Goal: Information Seeking & Learning: Understand process/instructions

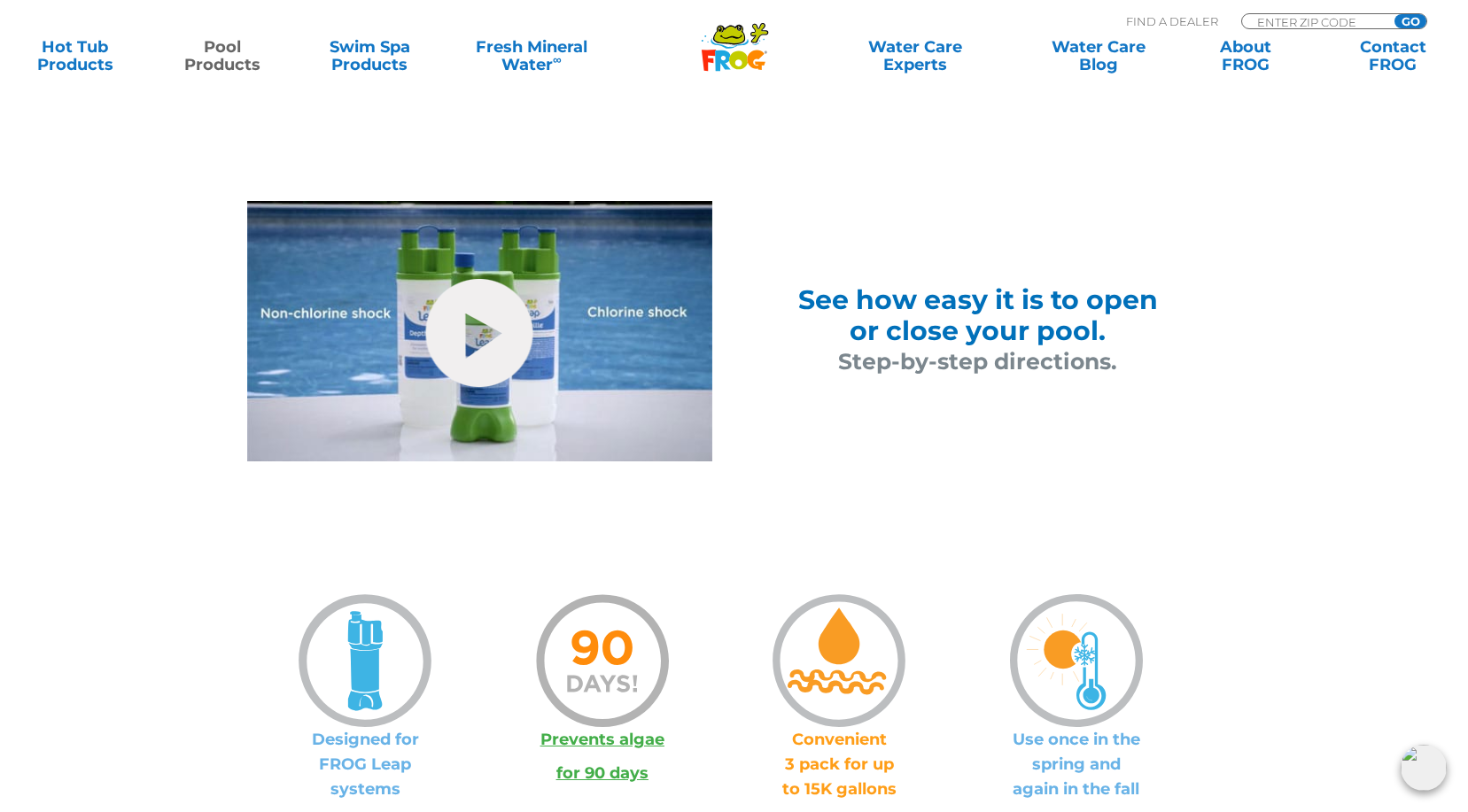
scroll to position [1063, 0]
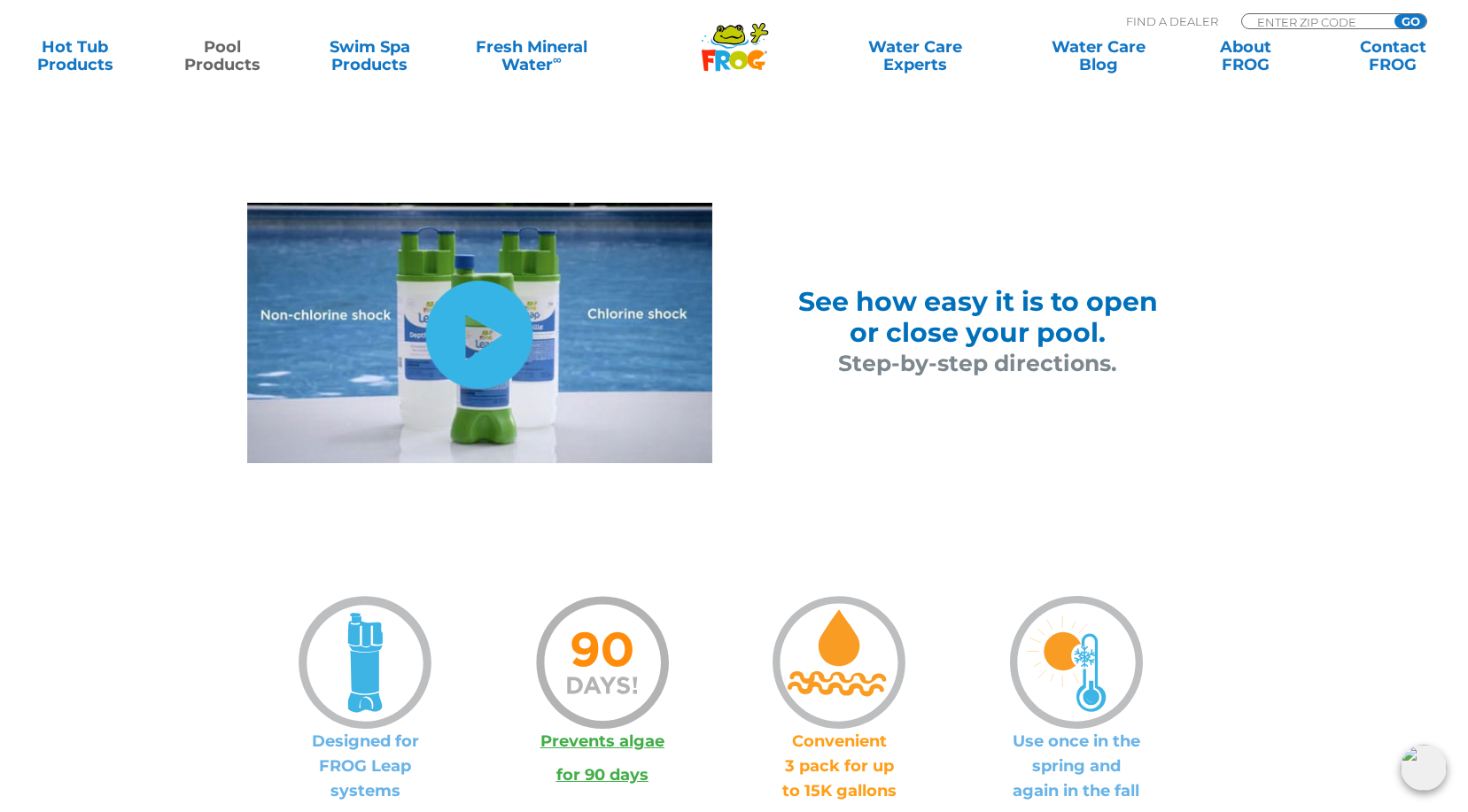
click at [485, 333] on link "hide-me" at bounding box center [480, 335] width 107 height 108
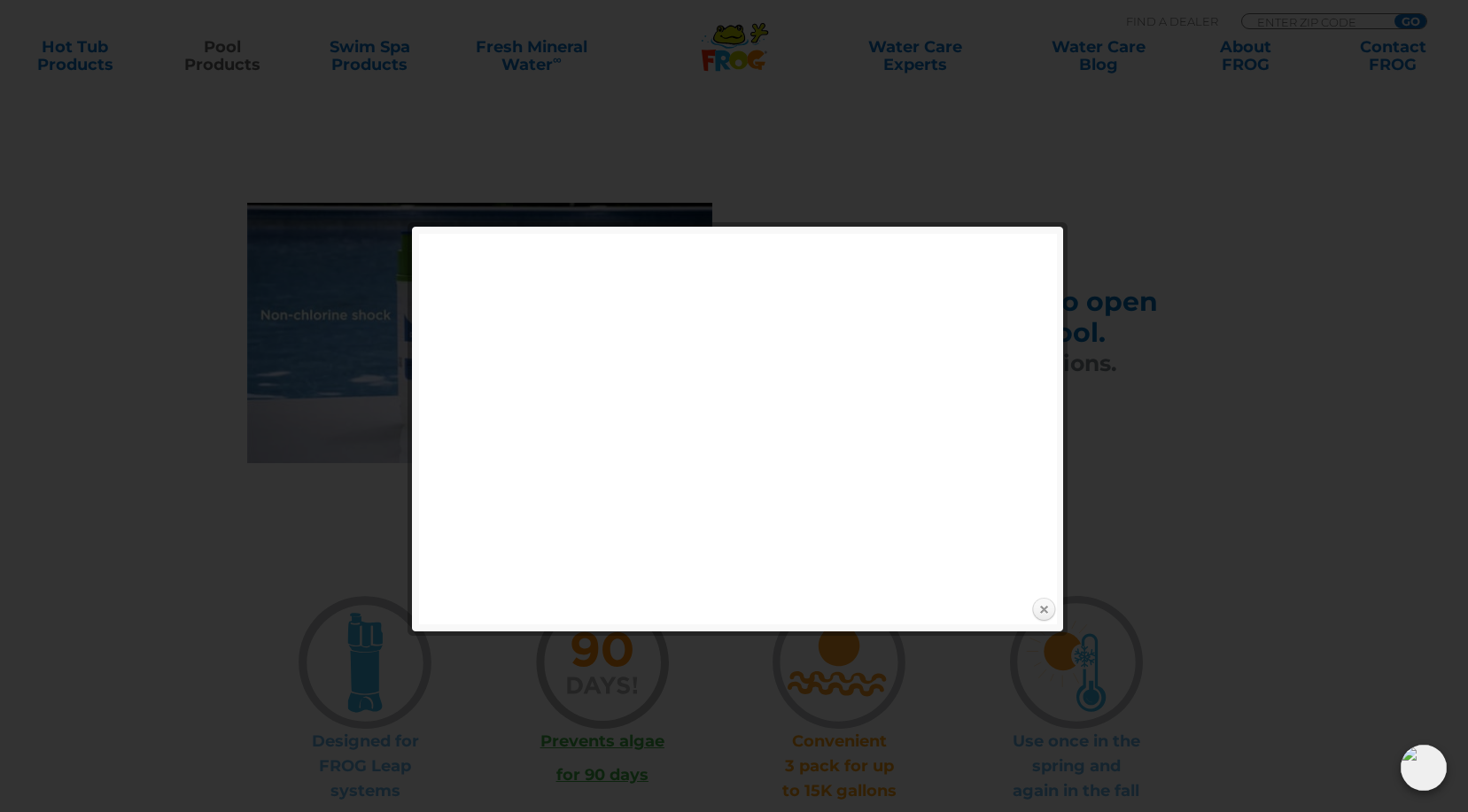
click at [1041, 608] on link "Close" at bounding box center [1044, 610] width 27 height 27
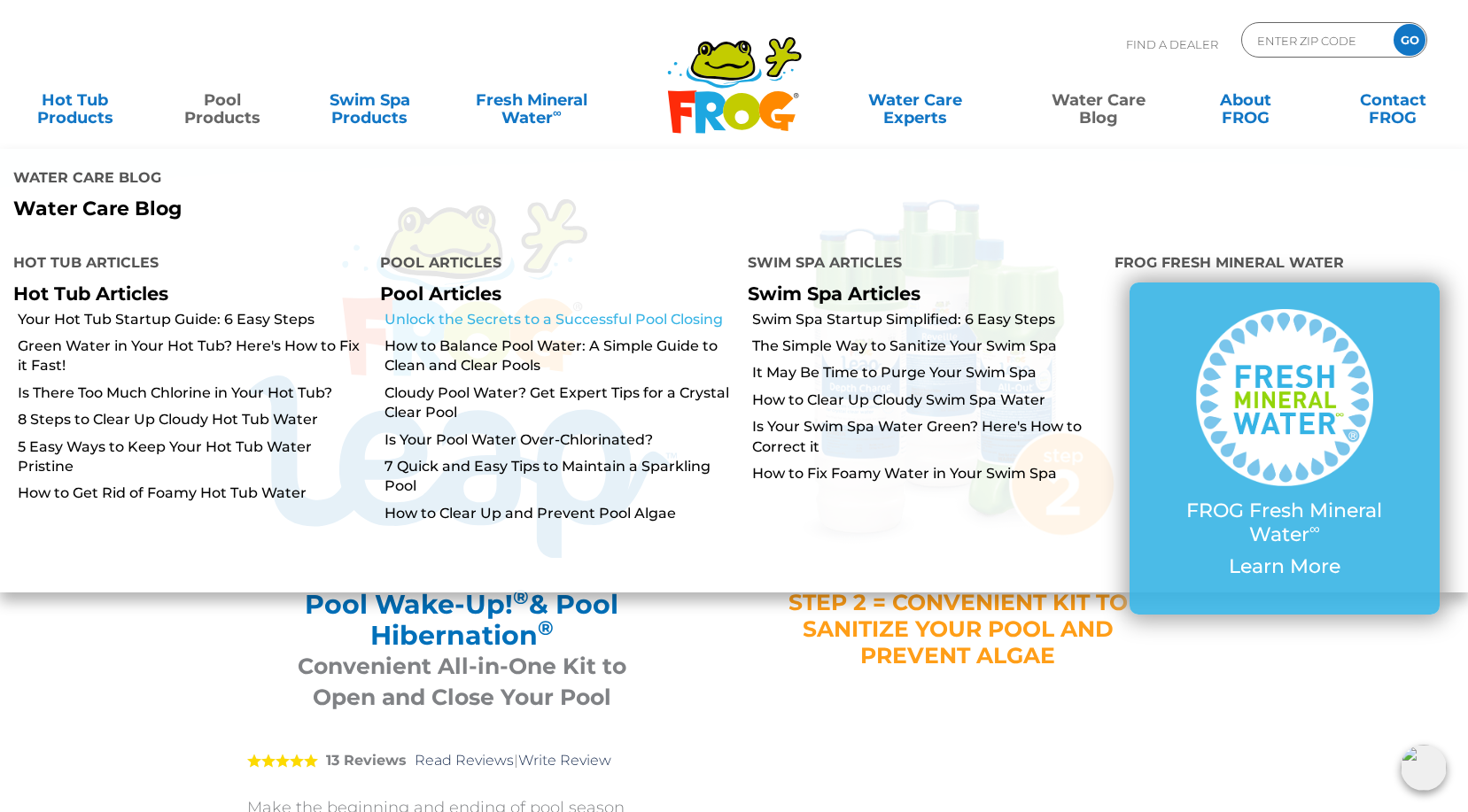
click at [652, 310] on link "Unlock the Secrets to a Successful Pool Closing" at bounding box center [559, 320] width 349 height 19
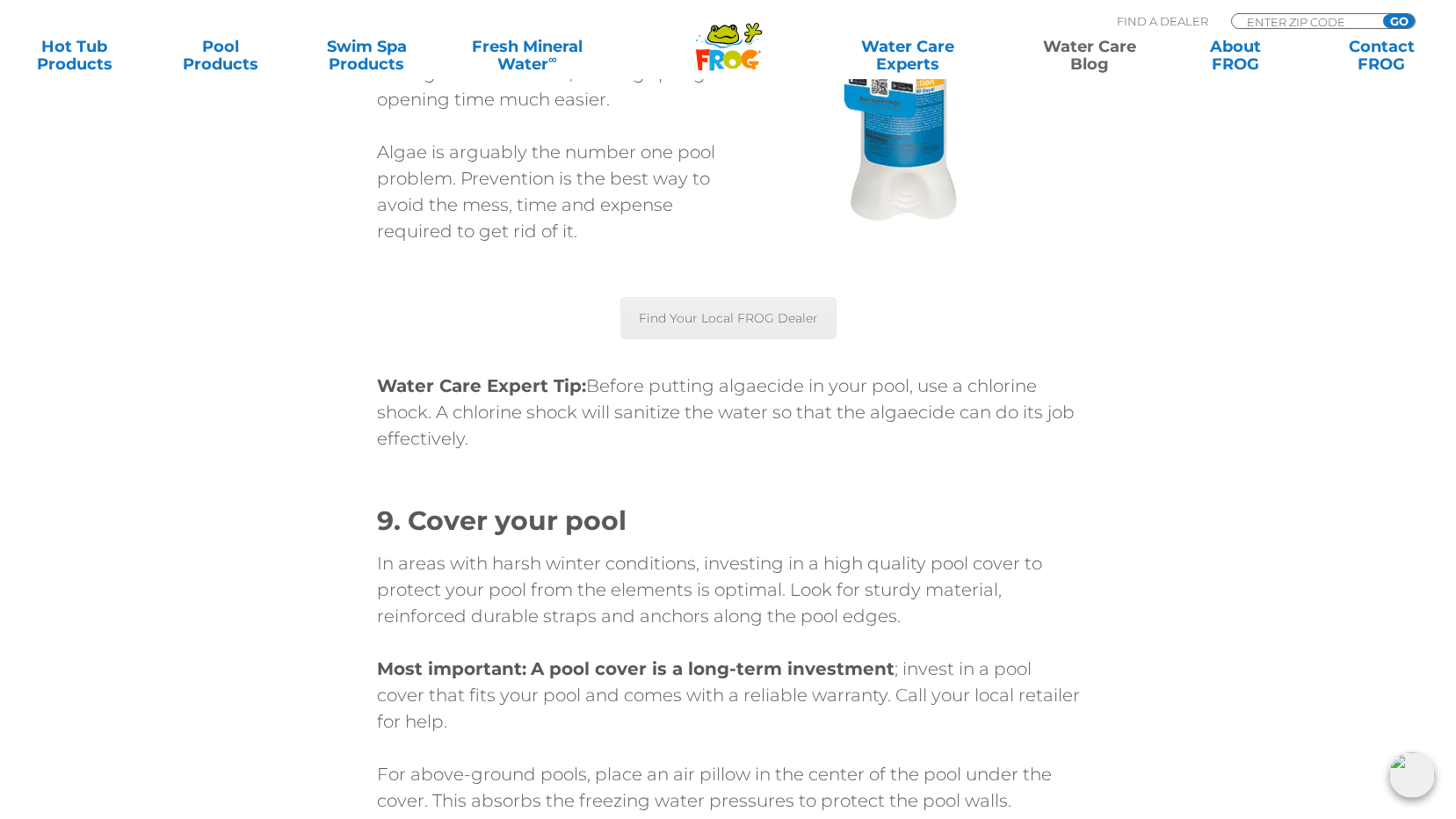
scroll to position [5535, 0]
